Goal: Check status: Check status

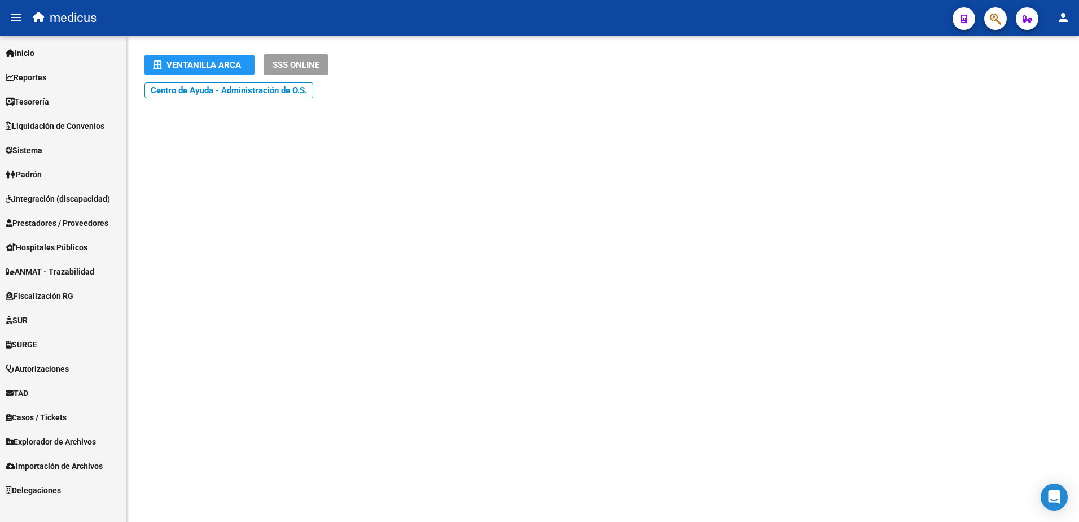
click at [39, 73] on span "Reportes" at bounding box center [26, 77] width 41 height 12
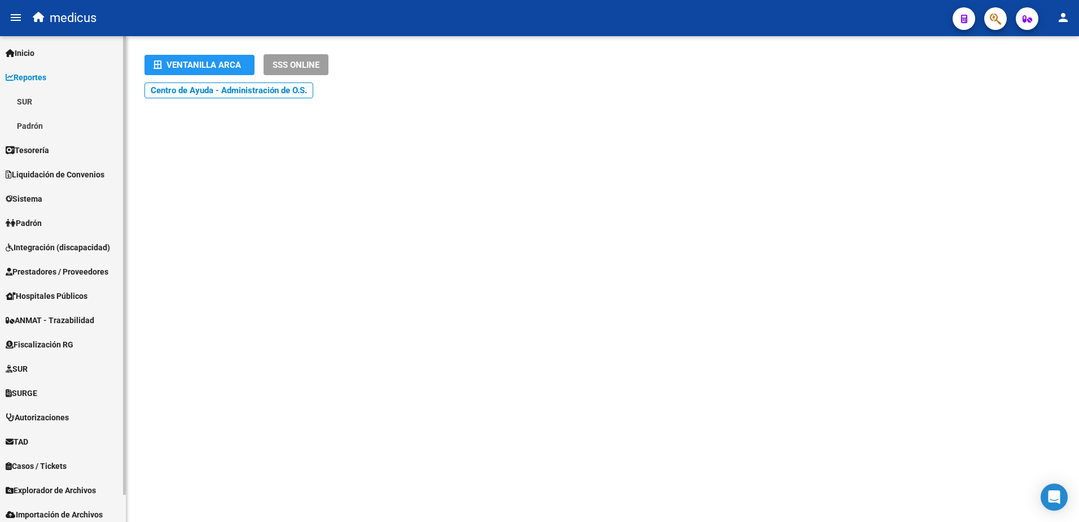
click at [31, 99] on link "SUR" at bounding box center [63, 101] width 126 height 24
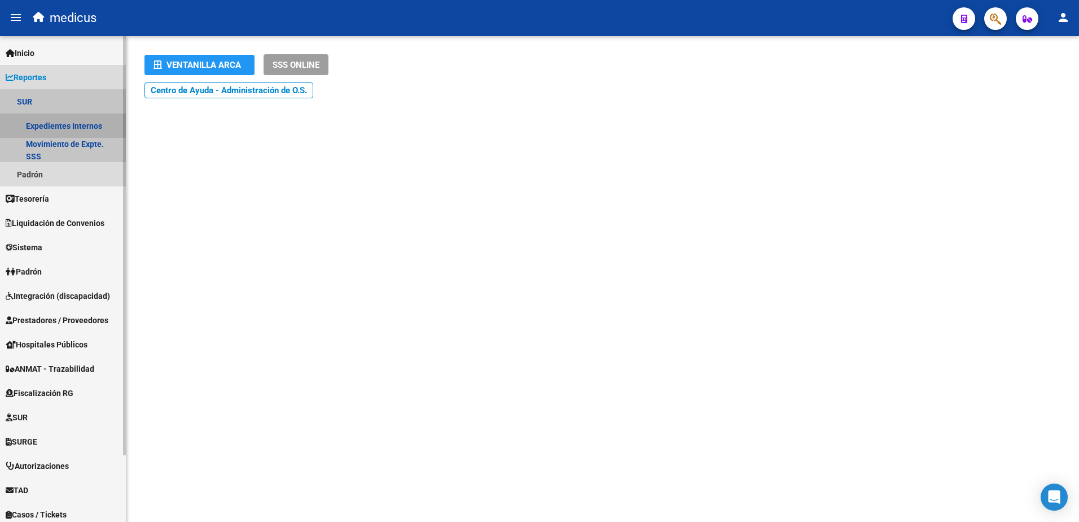
click at [72, 120] on link "Expedientes Internos" at bounding box center [63, 125] width 126 height 24
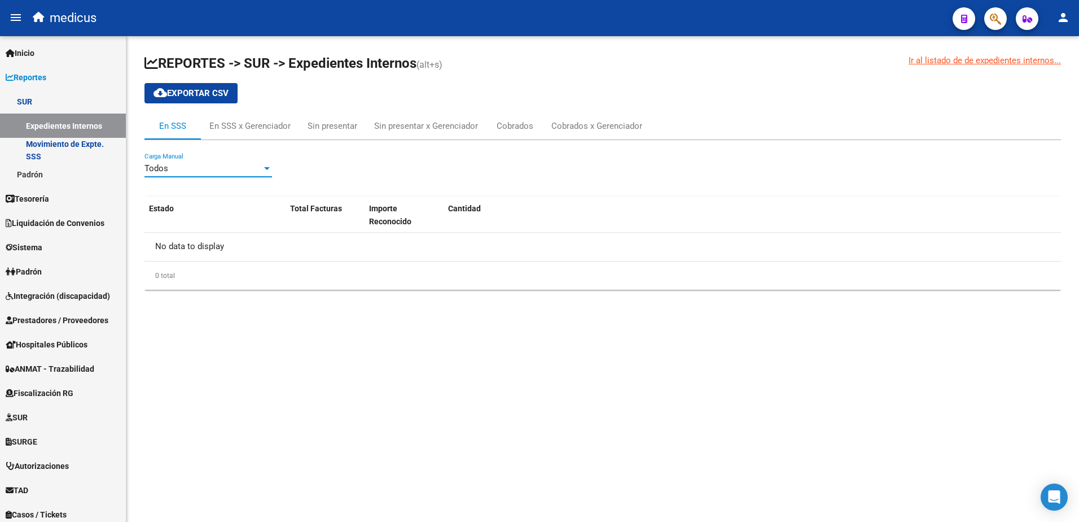
click at [196, 169] on div "Todos" at bounding box center [202, 168] width 117 height 10
click at [439, 397] on div at bounding box center [539, 261] width 1079 height 522
click at [71, 347] on span "Hospitales Públicos" at bounding box center [47, 344] width 82 height 12
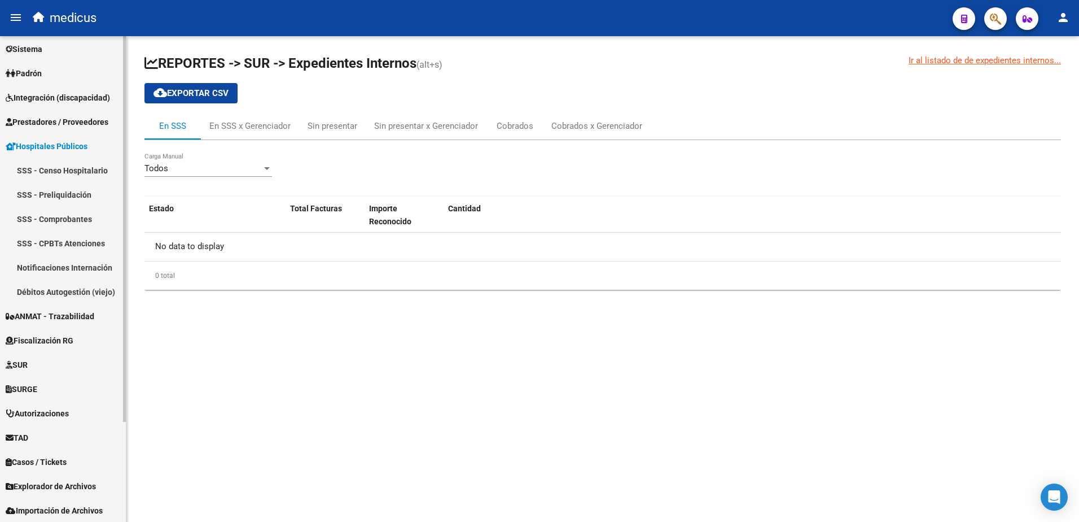
scroll to position [126, 0]
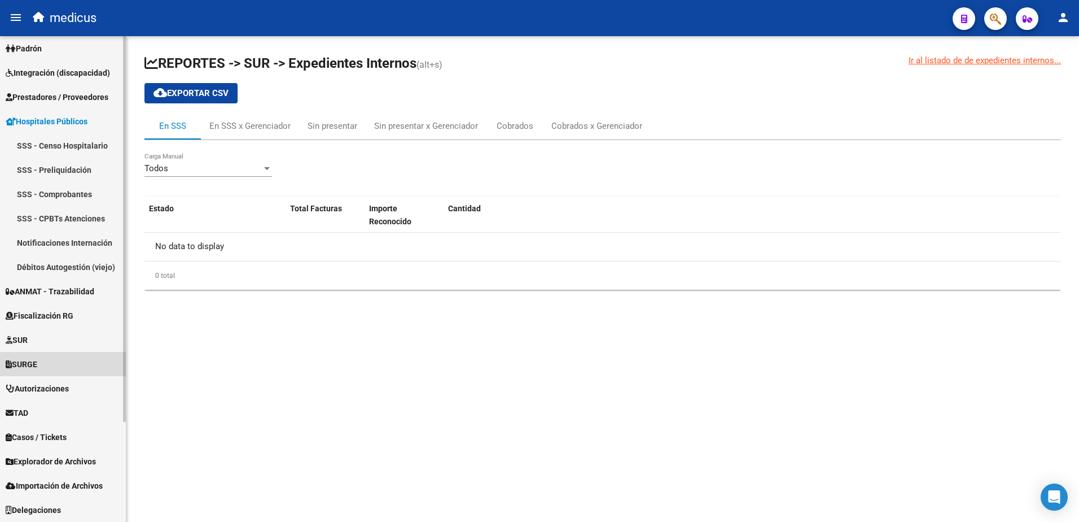
click at [25, 356] on link "SURGE" at bounding box center [63, 364] width 126 height 24
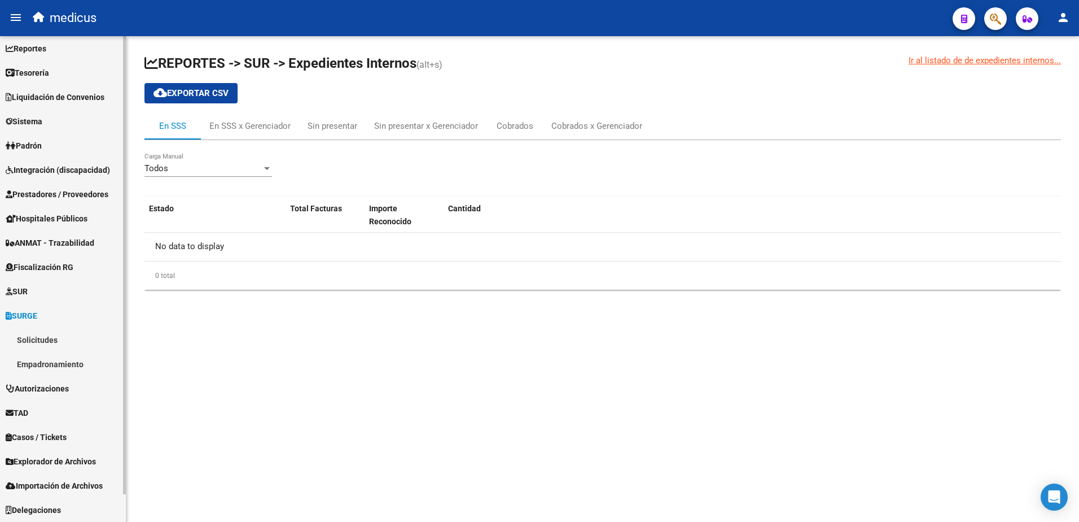
scroll to position [29, 0]
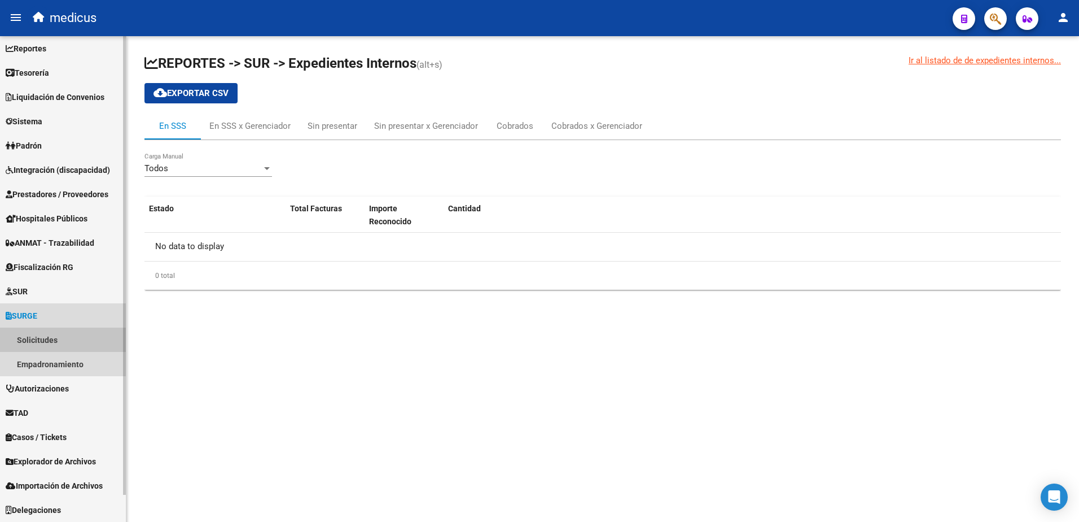
click at [38, 338] on link "Solicitudes" at bounding box center [63, 339] width 126 height 24
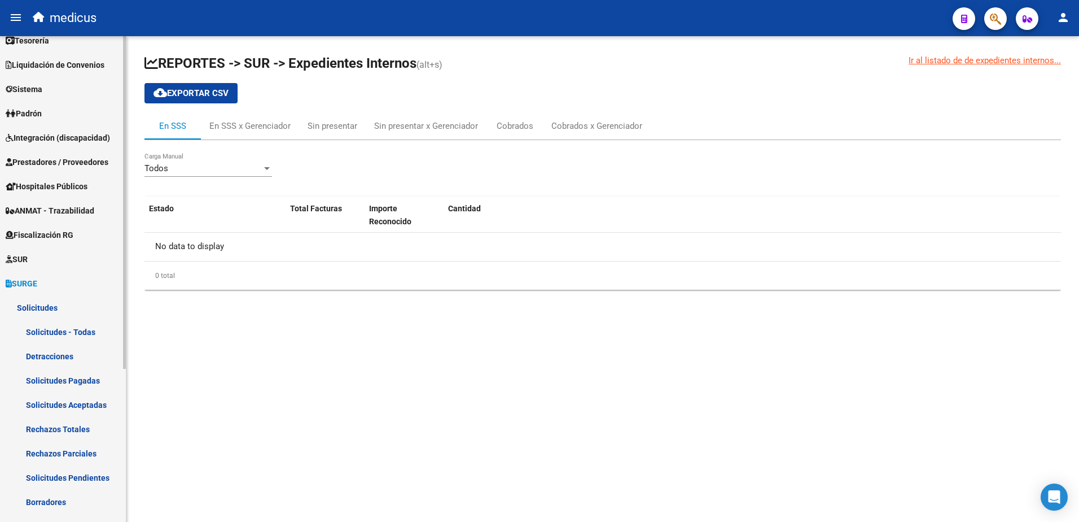
scroll to position [85, 0]
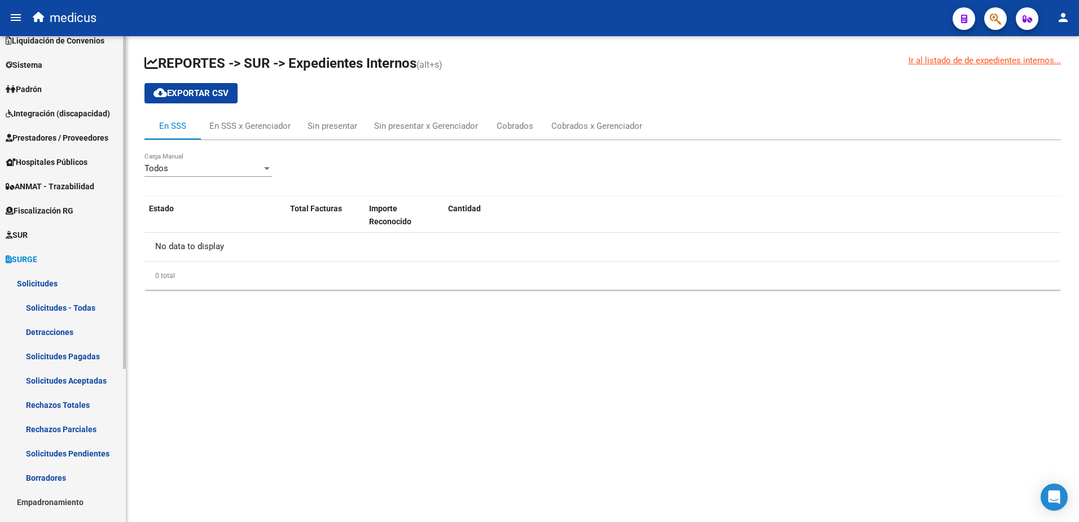
click at [68, 354] on link "Solicitudes Pagadas" at bounding box center [63, 356] width 126 height 24
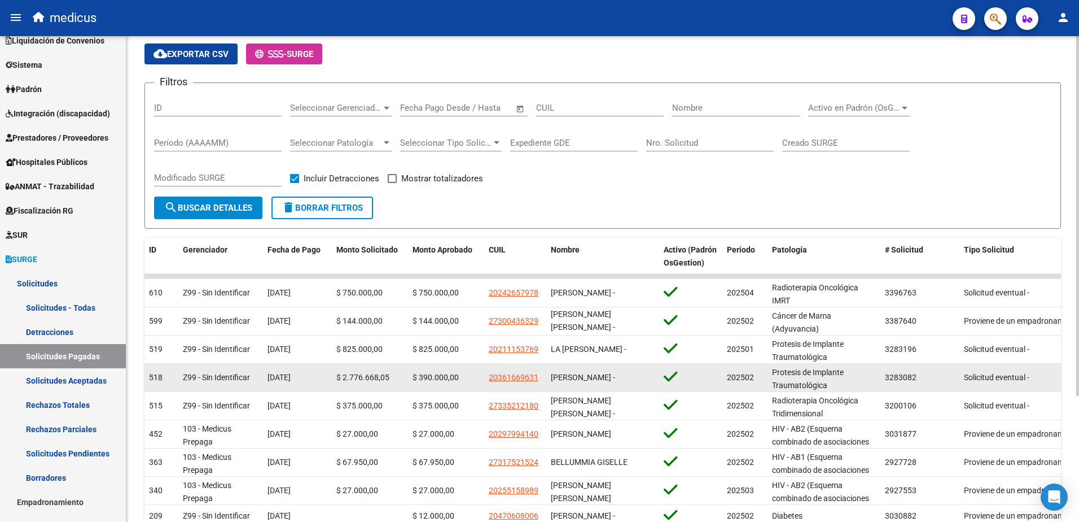
scroll to position [170, 0]
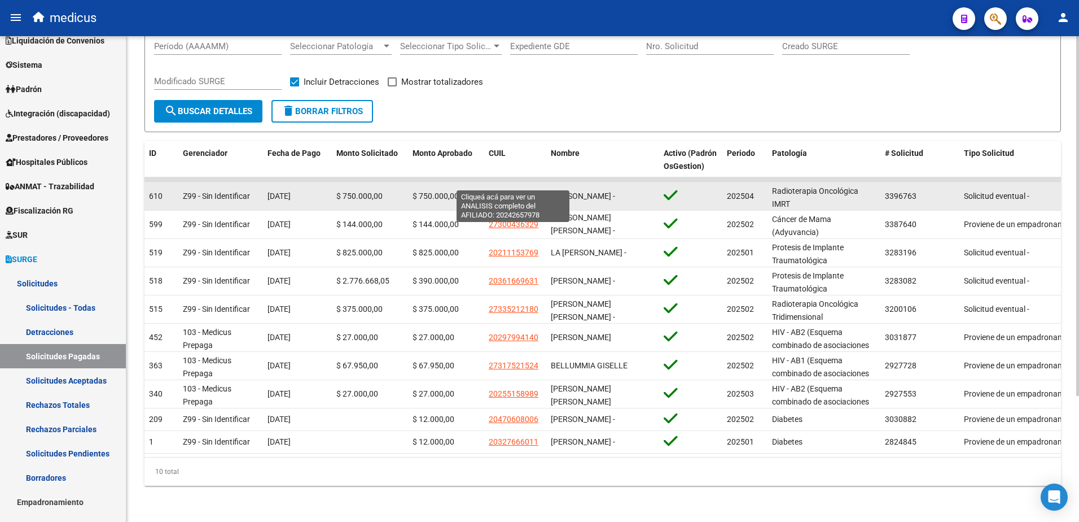
click at [529, 191] on span "20242657978" at bounding box center [514, 195] width 50 height 9
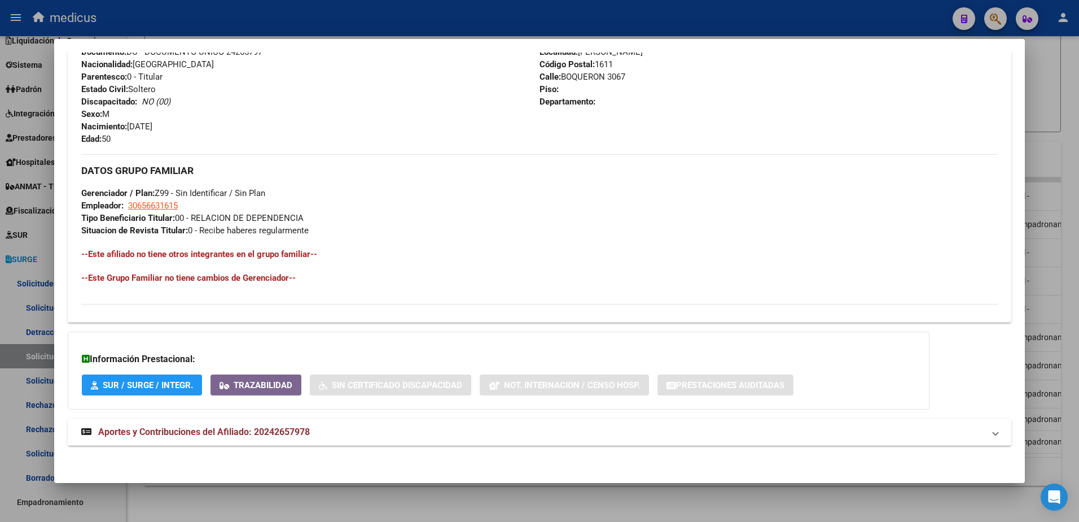
scroll to position [441, 0]
click at [147, 383] on span "SUR / SURGE / INTEGR." at bounding box center [148, 383] width 90 height 10
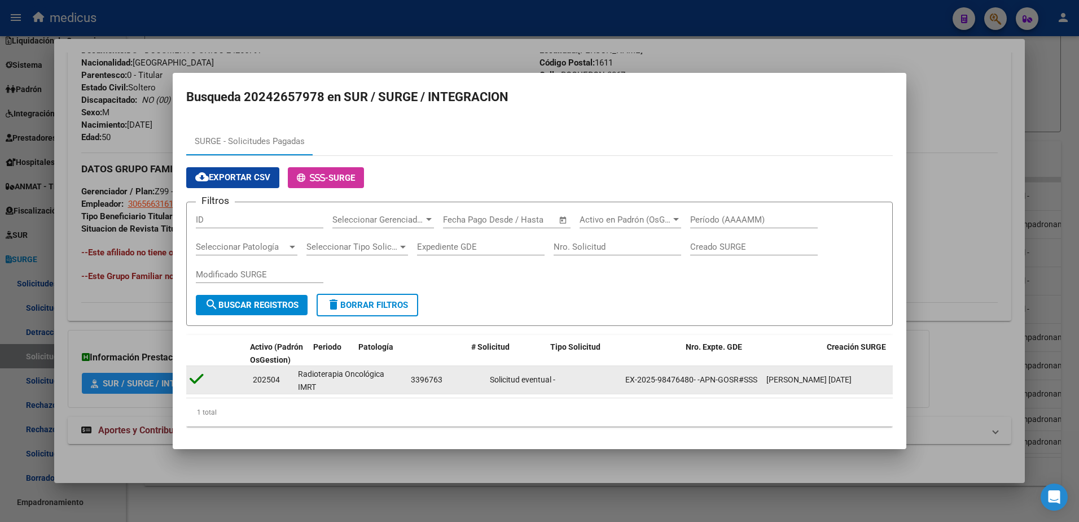
scroll to position [0, 471]
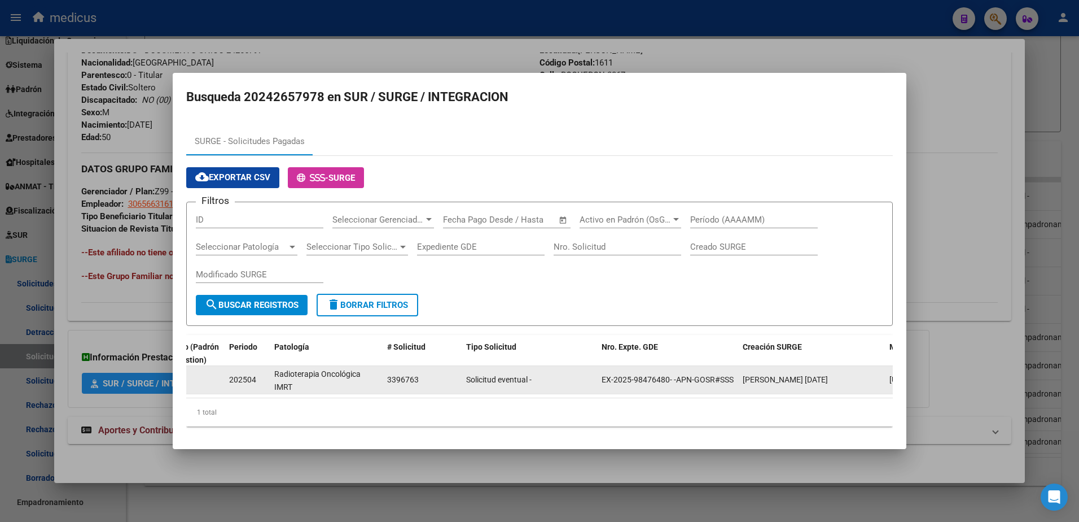
drag, startPoint x: 859, startPoint y: 374, endPoint x: 433, endPoint y: 381, distance: 425.1
click at [433, 381] on div "3396763" at bounding box center [422, 379] width 70 height 13
copy span "3396763"
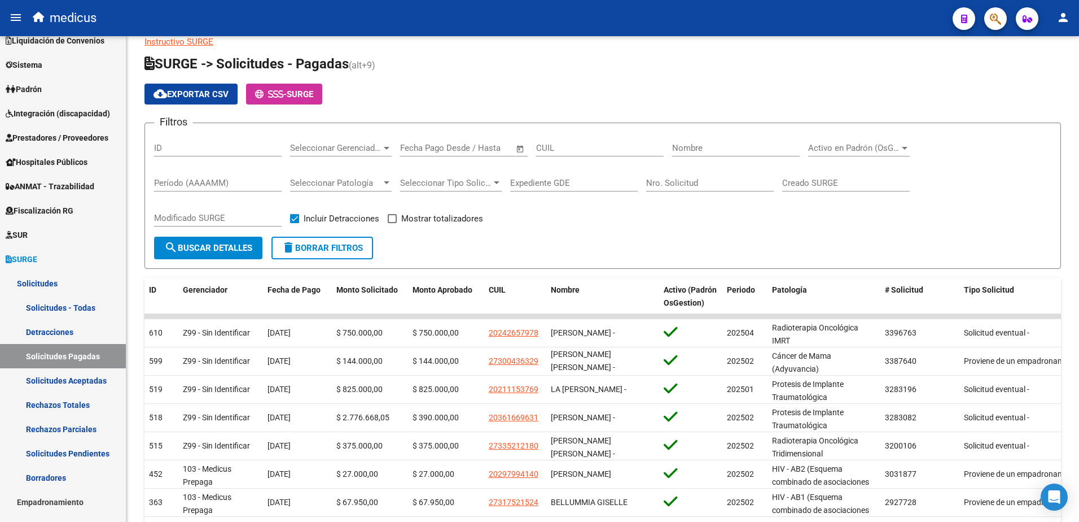
scroll to position [0, 0]
